Goal: Contribute content: Add original content to the website for others to see

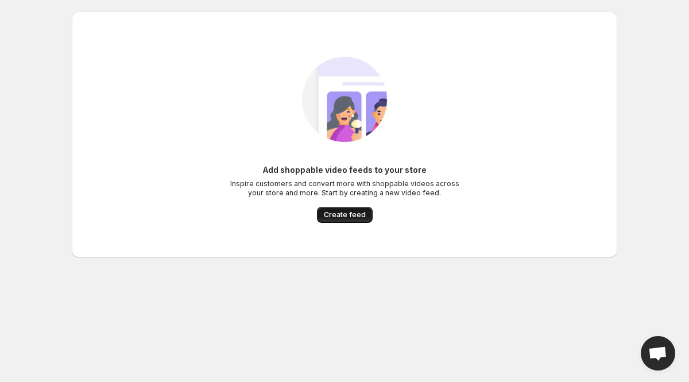
click at [350, 216] on span "Create feed" at bounding box center [345, 214] width 42 height 9
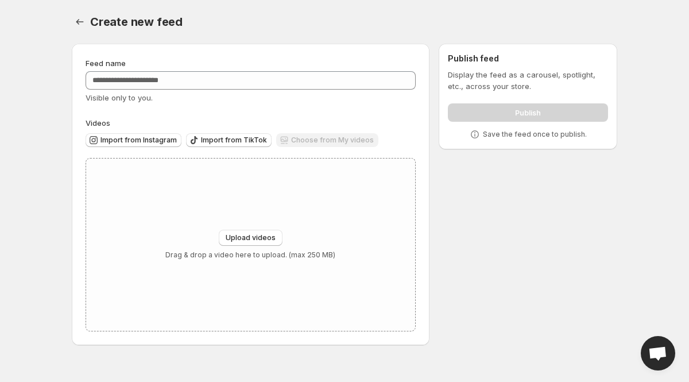
click at [320, 146] on div "Choose from My videos" at bounding box center [327, 140] width 102 height 15
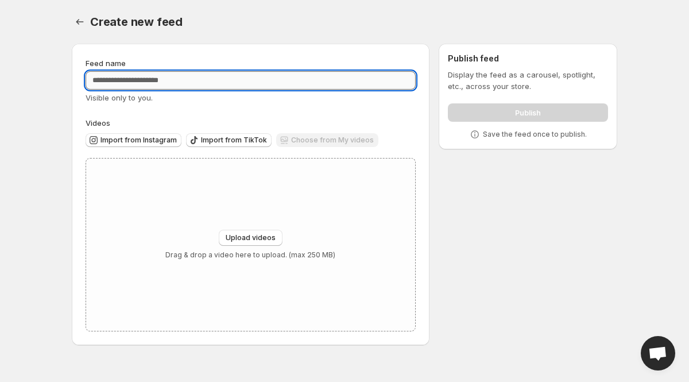
click at [193, 86] on input "Feed name" at bounding box center [251, 80] width 330 height 18
click at [255, 126] on label "Videos" at bounding box center [251, 122] width 330 height 11
click at [208, 80] on input "****" at bounding box center [251, 80] width 330 height 18
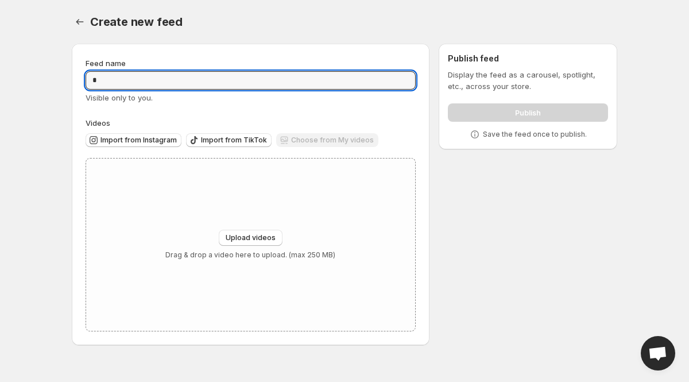
type input "*"
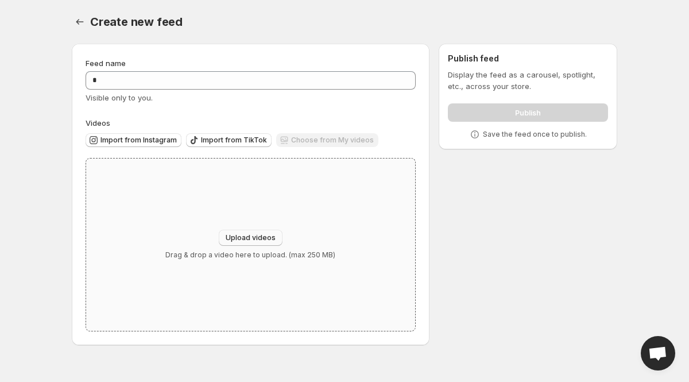
click at [262, 245] on button "Upload videos" at bounding box center [251, 238] width 64 height 16
type input "**********"
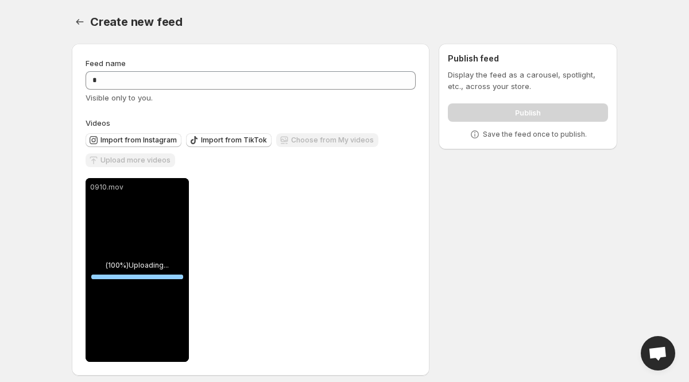
scroll to position [8, 0]
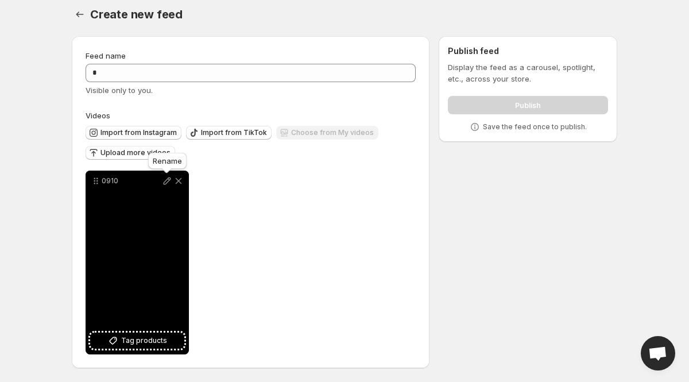
click at [166, 180] on icon at bounding box center [167, 180] width 7 height 7
click at [134, 220] on div "0910" at bounding box center [137, 262] width 103 height 184
click at [96, 183] on icon at bounding box center [95, 180] width 11 height 11
click at [117, 230] on div "0910" at bounding box center [137, 262] width 103 height 184
click at [178, 185] on icon at bounding box center [178, 180] width 11 height 11
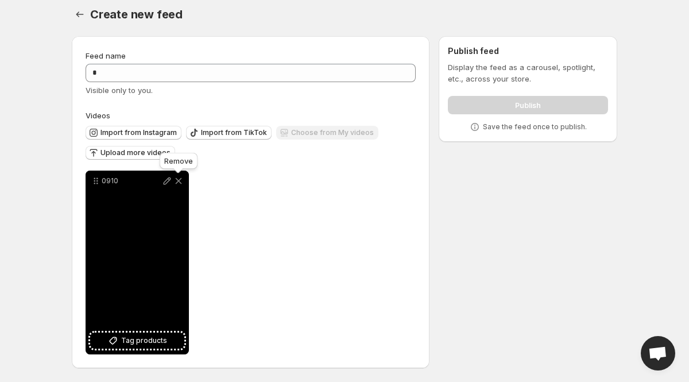
scroll to position [0, 0]
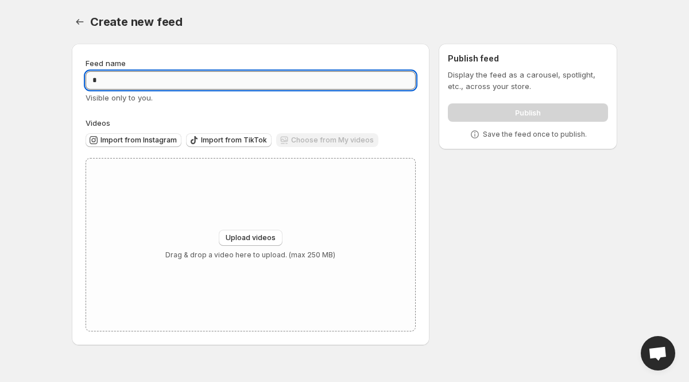
click at [139, 72] on input "*" at bounding box center [251, 80] width 330 height 18
